Goal: Transaction & Acquisition: Book appointment/travel/reservation

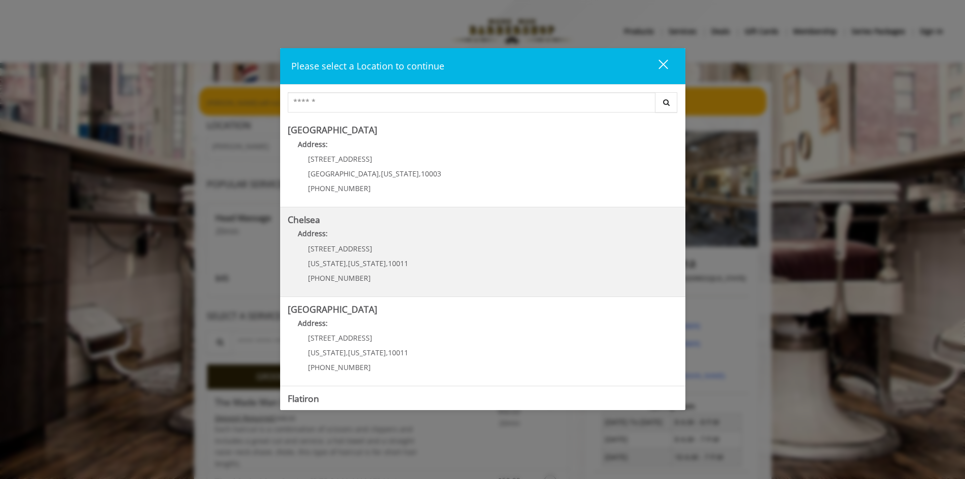
click at [427, 232] on p "Address:" at bounding box center [483, 236] width 390 height 16
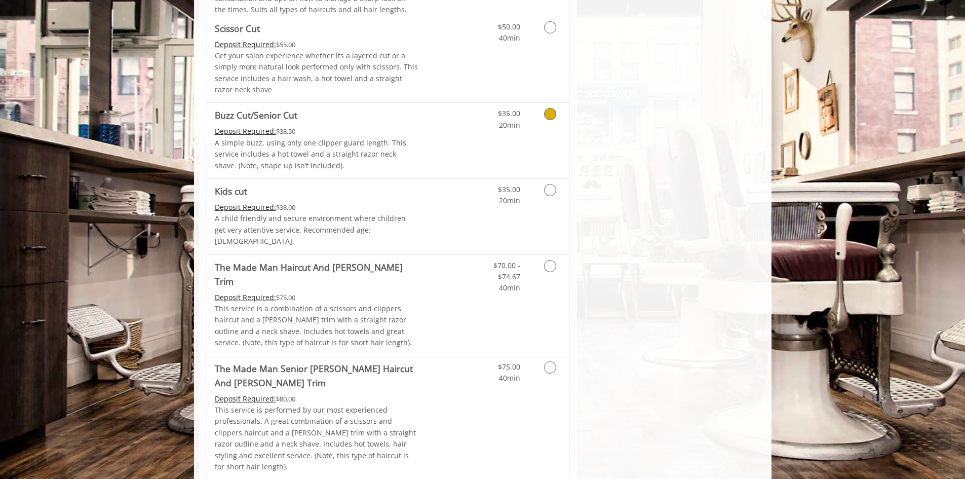
scroll to position [658, 0]
click at [368, 262] on Trim "The Made Man Haircut And [PERSON_NAME] Trim" at bounding box center [317, 273] width 204 height 28
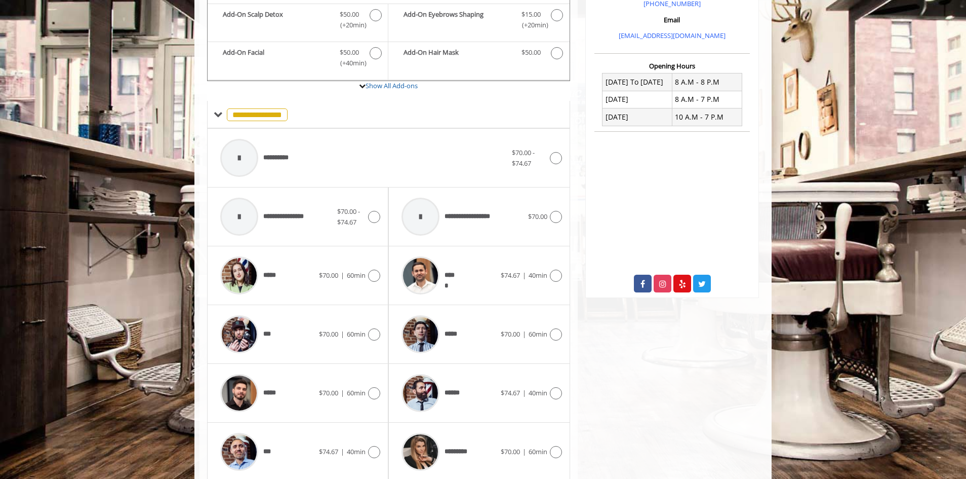
scroll to position [364, 0]
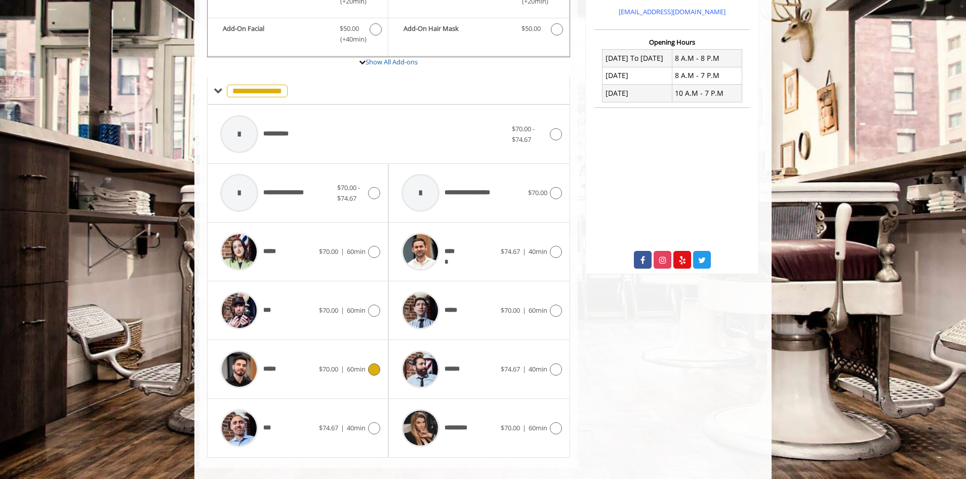
click at [284, 364] on span "*****" at bounding box center [274, 369] width 22 height 11
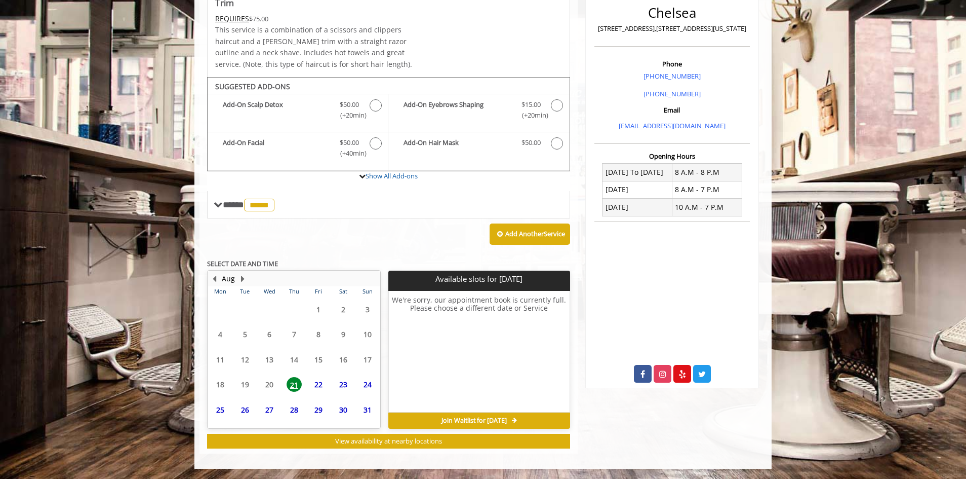
scroll to position [235, 0]
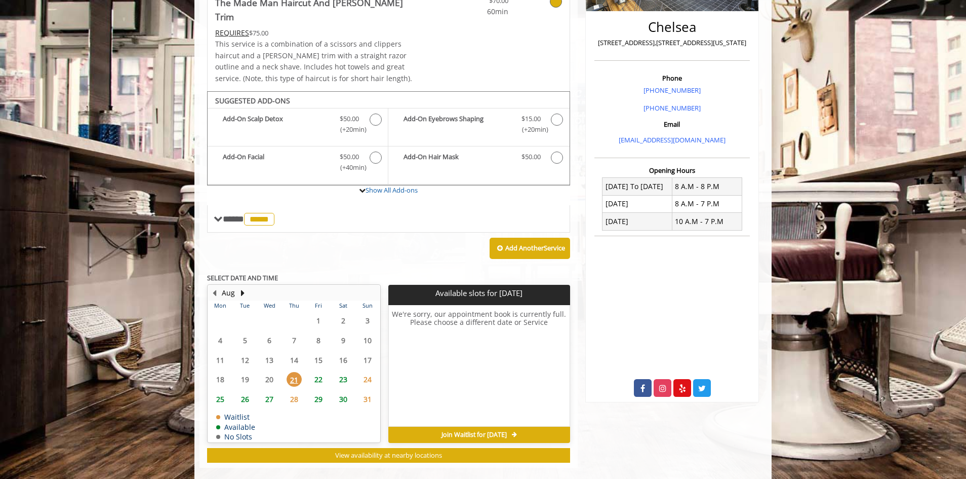
click at [345, 372] on span "23" at bounding box center [343, 379] width 15 height 15
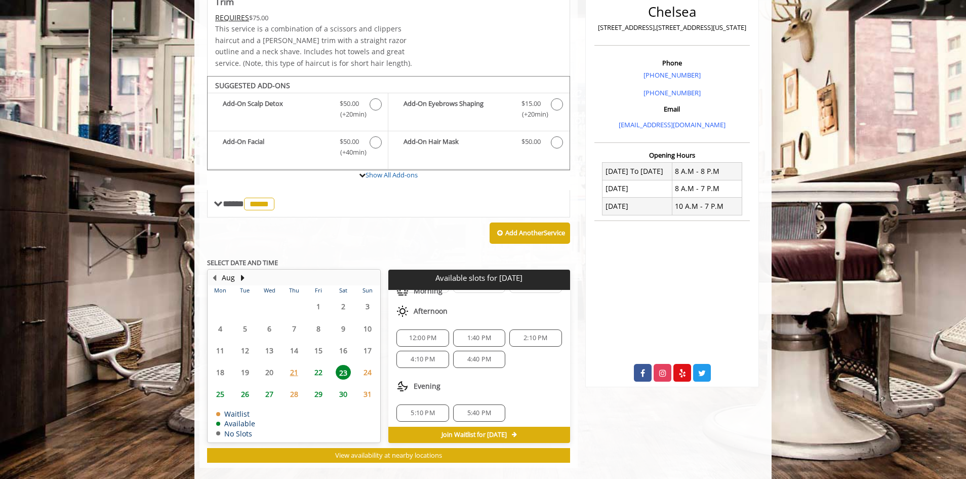
scroll to position [67, 0]
click at [421, 347] on div "4:10 PM" at bounding box center [423, 355] width 52 height 17
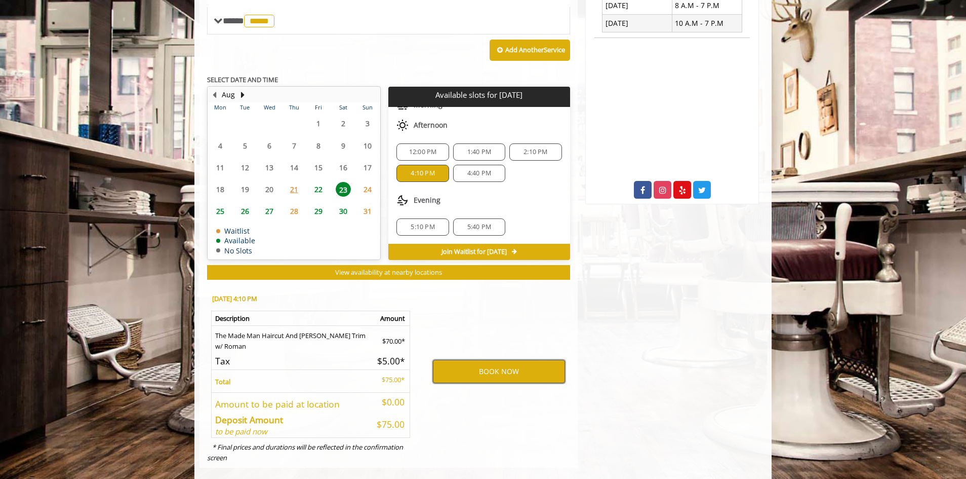
click at [489, 366] on button "BOOK NOW" at bounding box center [499, 371] width 132 height 23
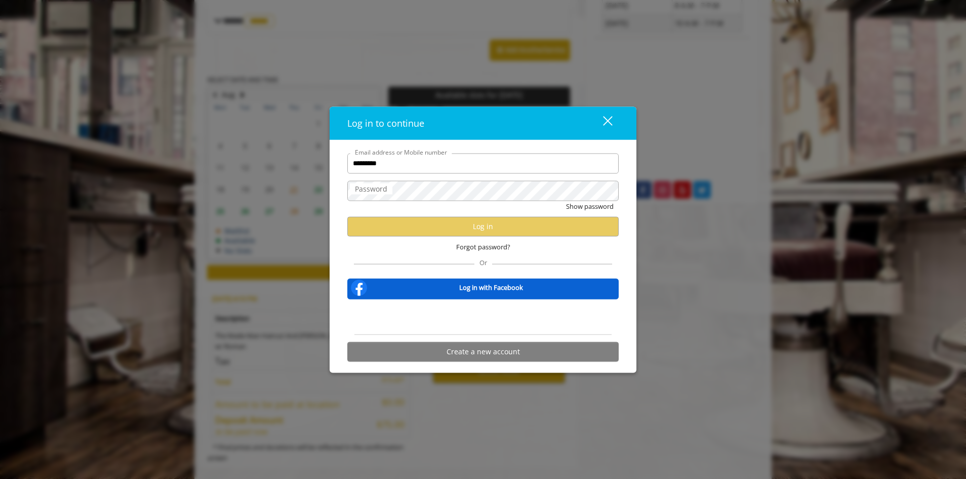
type input "**********"
click at [377, 192] on label "Password" at bounding box center [371, 188] width 43 height 11
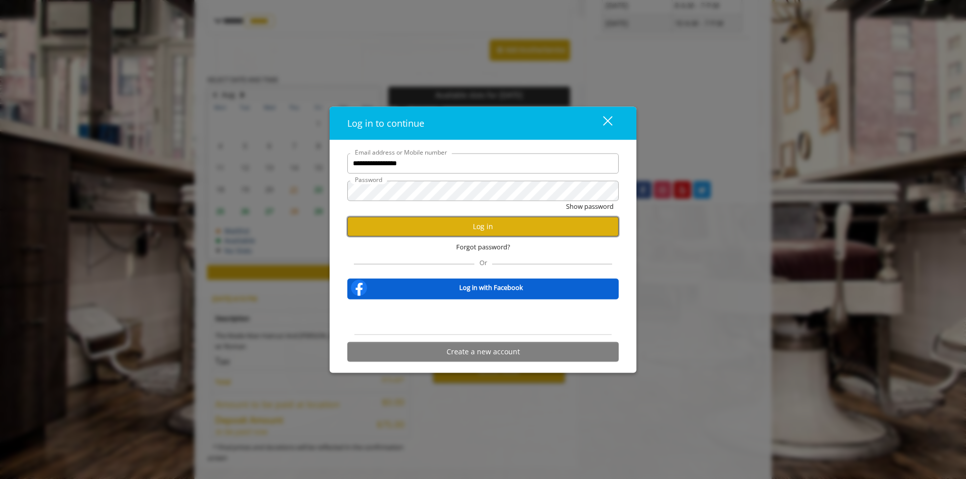
click at [399, 224] on button "Log in" at bounding box center [482, 226] width 271 height 20
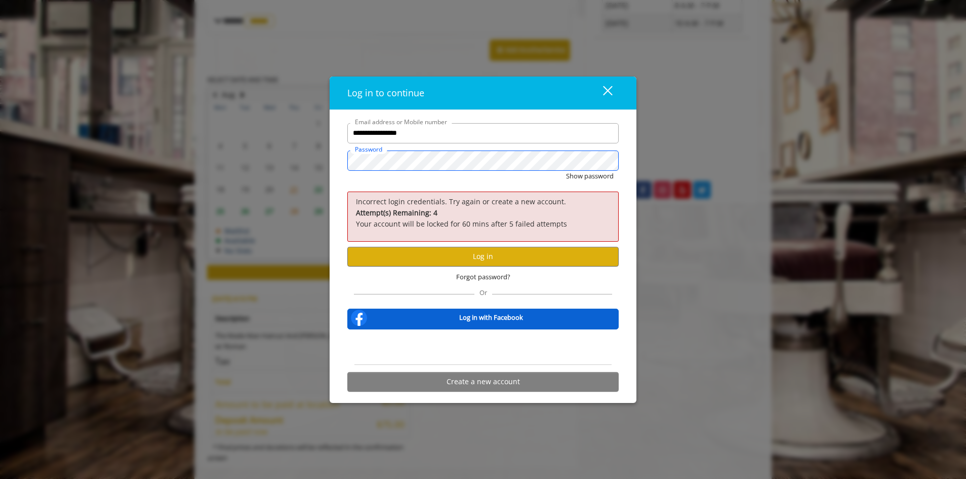
click at [566, 171] on button "Show password" at bounding box center [590, 176] width 48 height 11
click at [434, 259] on button "Log in" at bounding box center [482, 257] width 271 height 20
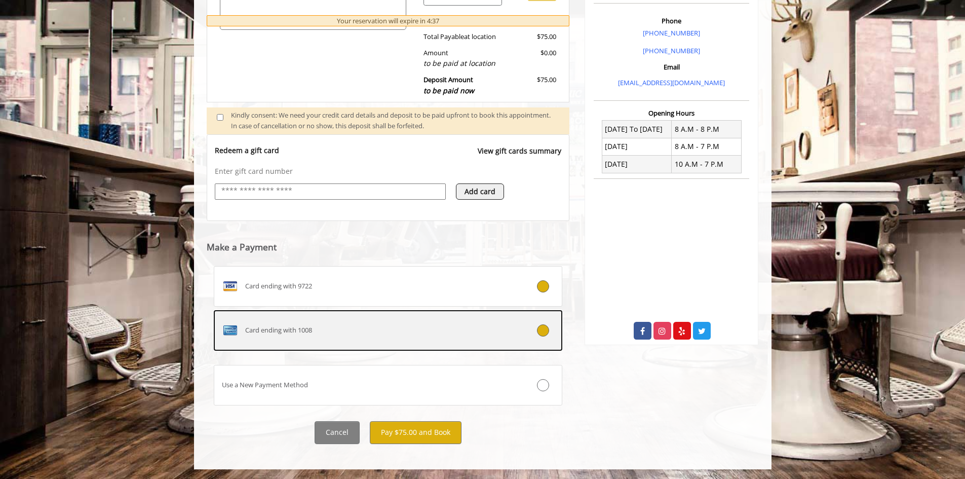
scroll to position [293, 0]
click at [540, 330] on icon at bounding box center [543, 330] width 12 height 12
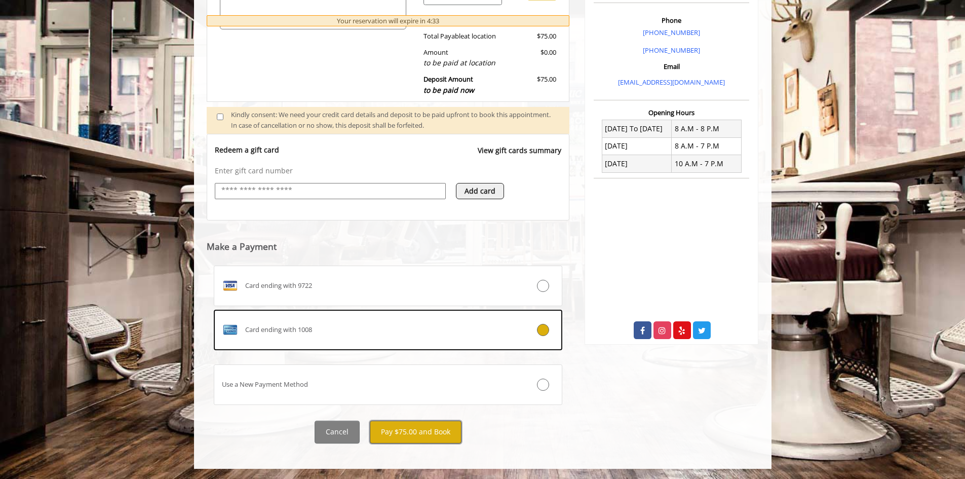
click at [412, 436] on button "Pay $75.00 and Book" at bounding box center [416, 431] width 92 height 23
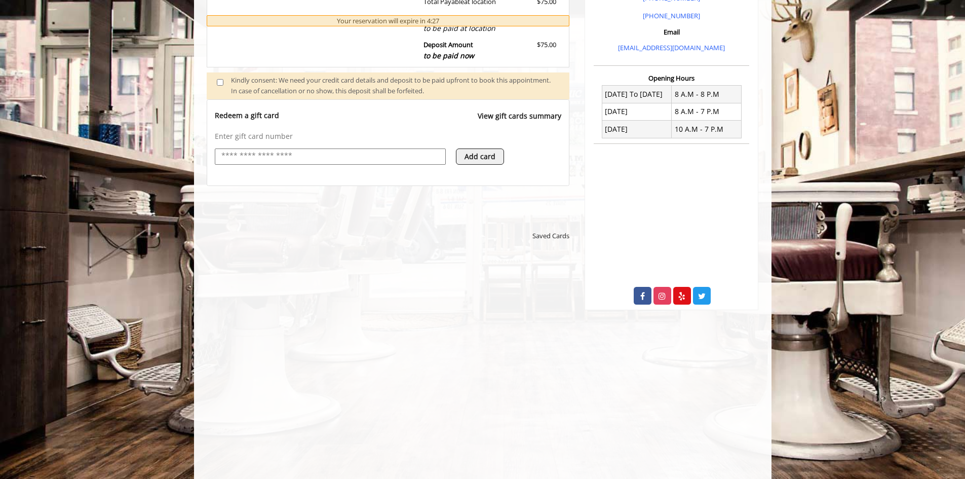
scroll to position [395, 0]
